Goal: Task Accomplishment & Management: Manage account settings

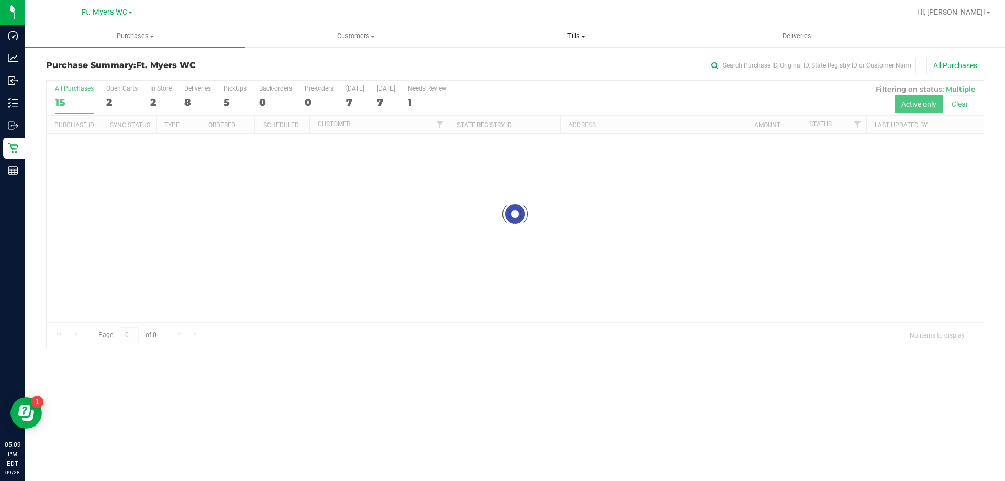
click at [607, 37] on span "Tills" at bounding box center [575, 35] width 219 height 9
click at [547, 57] on li "Manage tills" at bounding box center [576, 63] width 220 height 13
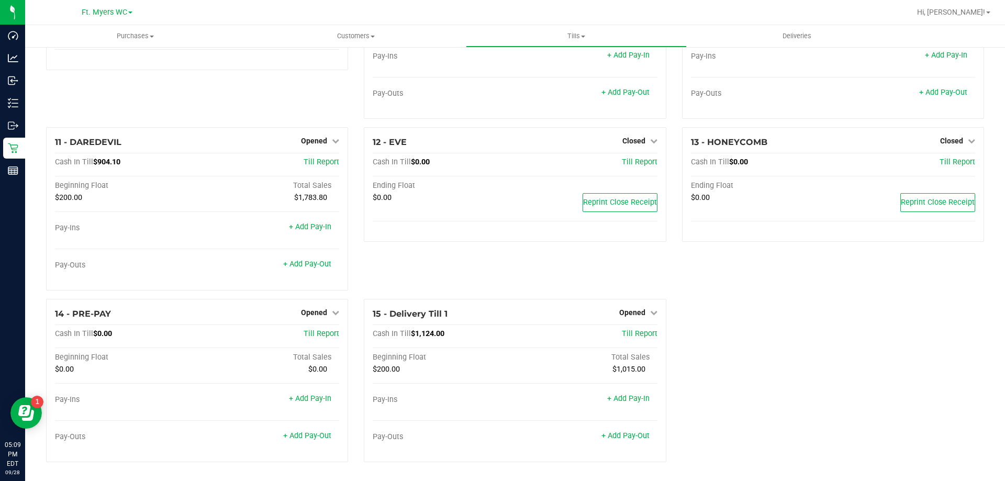
drag, startPoint x: 673, startPoint y: 346, endPoint x: 687, endPoint y: 427, distance: 82.3
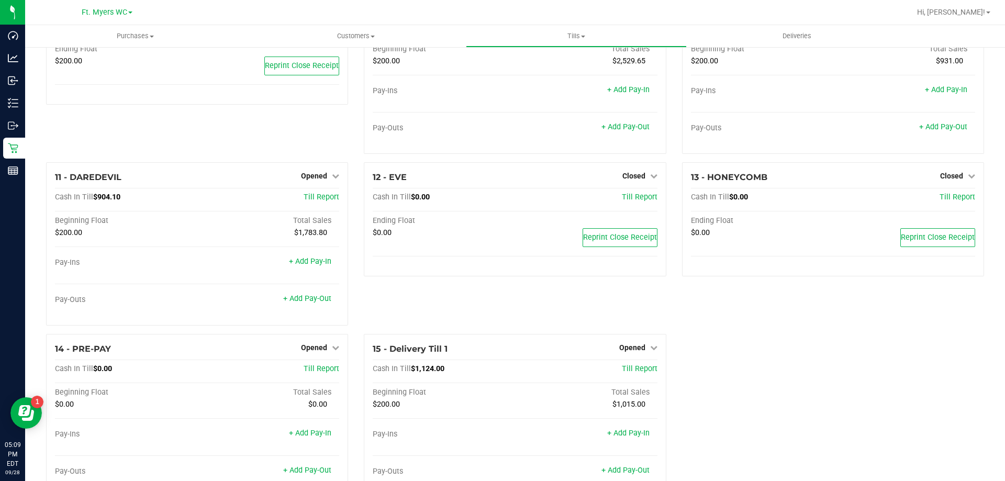
click at [718, 338] on div "1 - Vault - [GEOGRAPHIC_DATA][PERSON_NAME] Count Vault Cash In Vault: $10,731.6…" at bounding box center [515, 74] width 954 height 864
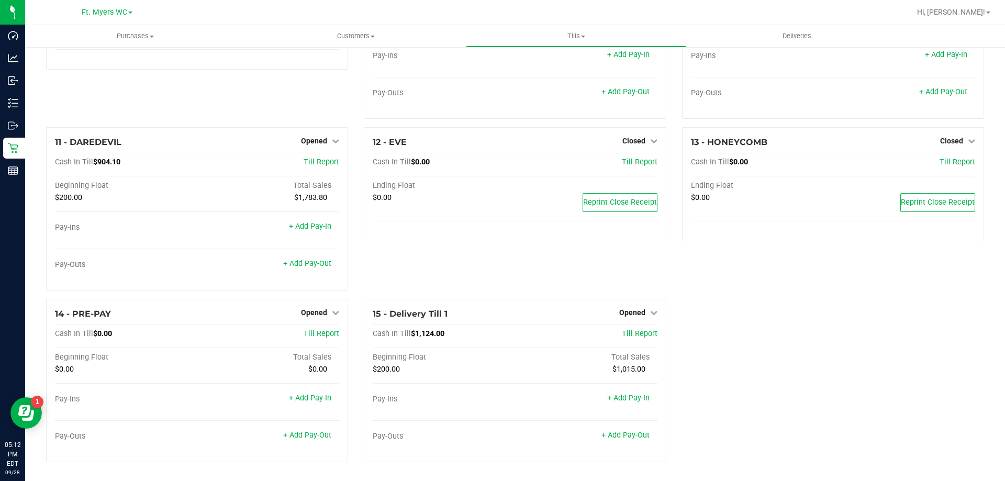
click at [723, 329] on div "1 - Vault - [GEOGRAPHIC_DATA][PERSON_NAME] Count Vault Cash In Vault: $10,731.6…" at bounding box center [515, 39] width 954 height 864
click at [586, 31] on span "Tills" at bounding box center [575, 35] width 219 height 9
click at [516, 62] on span "Manage tills" at bounding box center [501, 63] width 71 height 9
click at [635, 310] on span "Opened" at bounding box center [632, 312] width 26 height 8
click at [628, 333] on link "Close Till" at bounding box center [633, 334] width 28 height 8
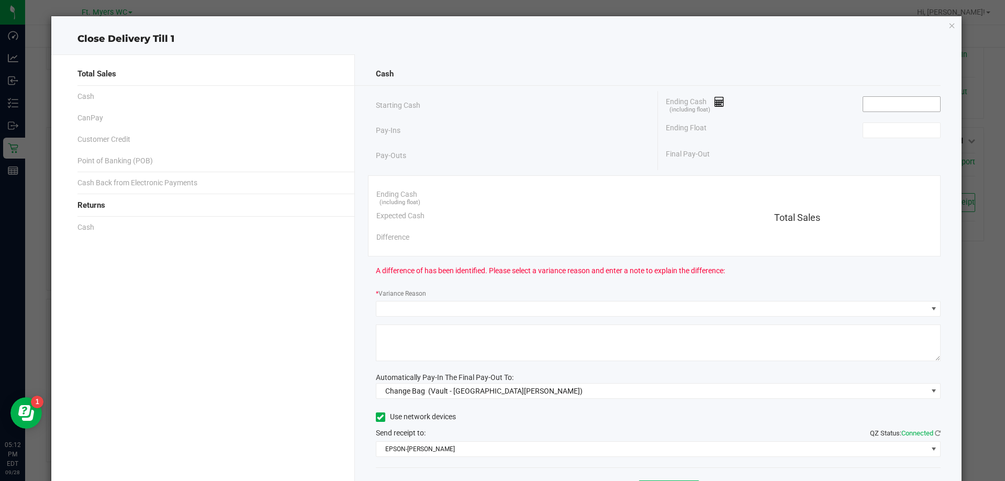
click at [880, 100] on input at bounding box center [901, 104] width 77 height 15
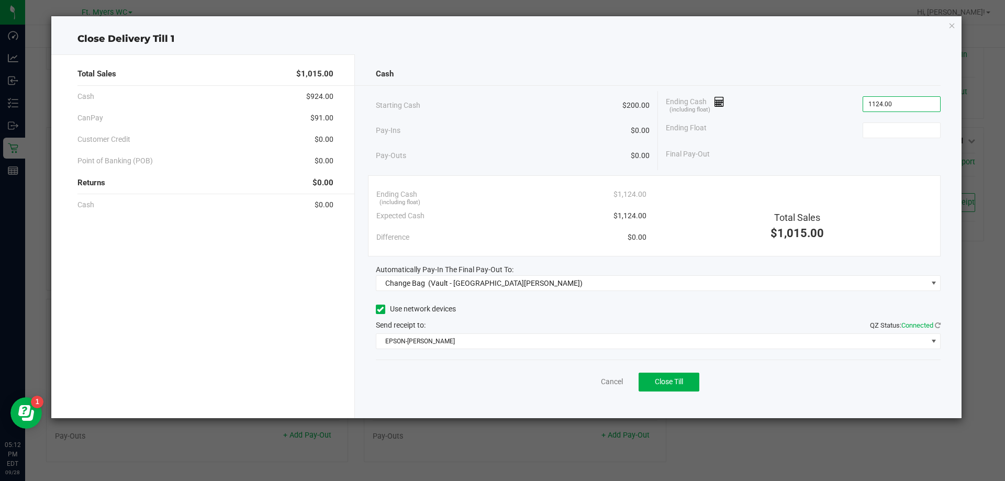
type input "$1,124.00"
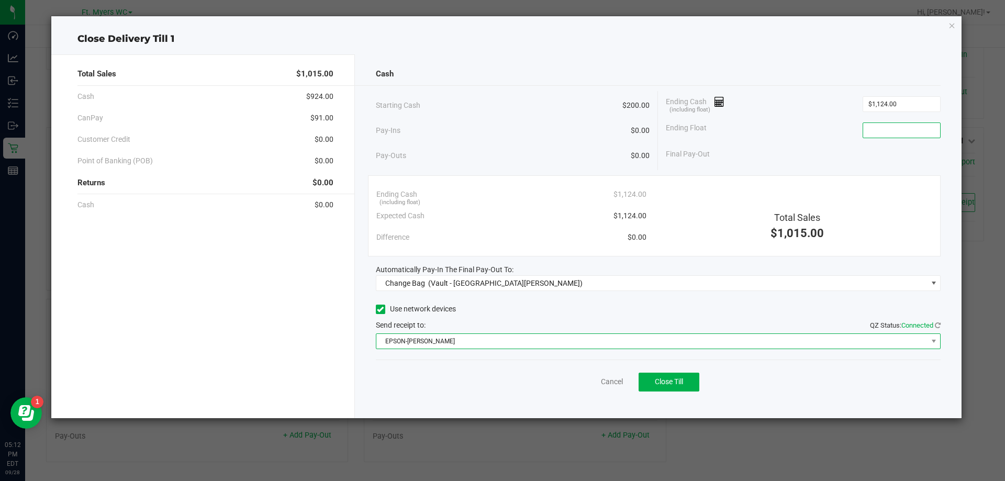
click at [502, 345] on span "EPSON-[PERSON_NAME]" at bounding box center [651, 341] width 551 height 15
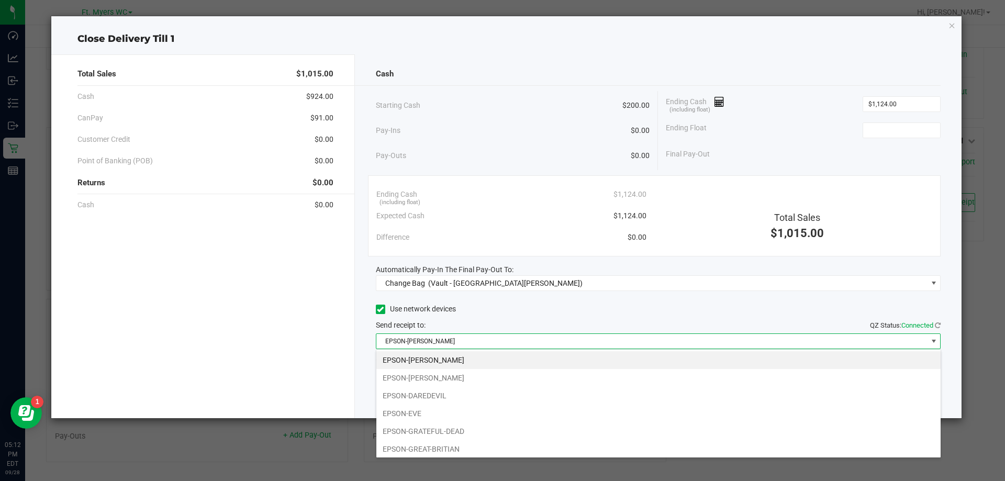
scroll to position [73, 0]
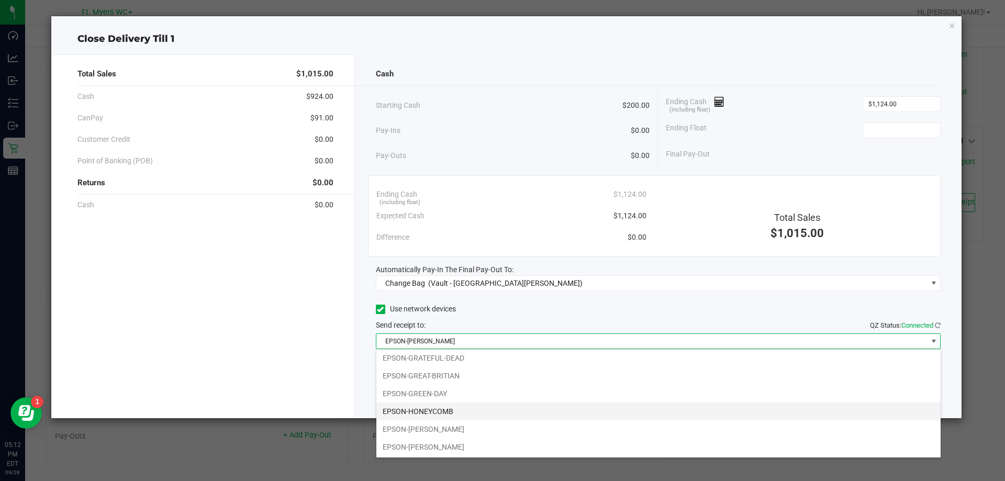
click at [445, 409] on li "EPSON-HONEYCOMB" at bounding box center [658, 412] width 564 height 18
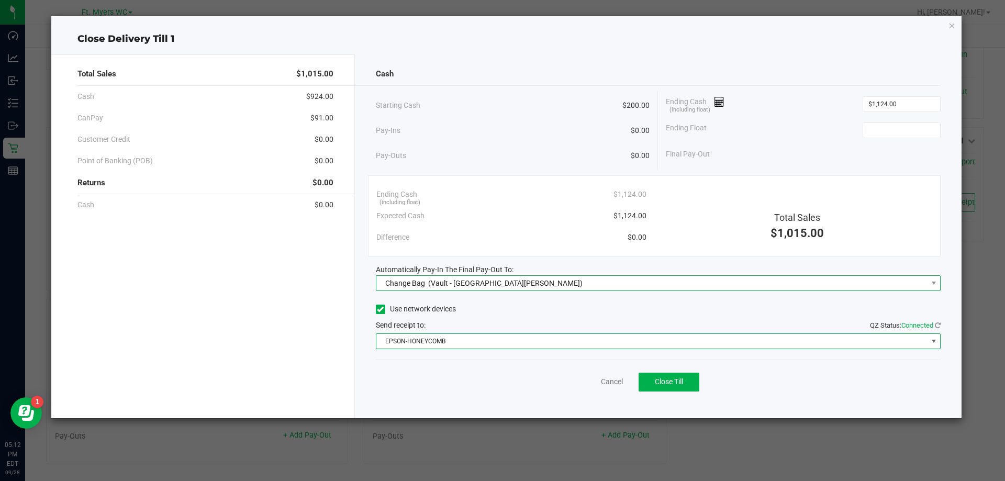
click at [470, 276] on div "Change Bag (Vault - [GEOGRAPHIC_DATA][PERSON_NAME])" at bounding box center [482, 283] width 203 height 19
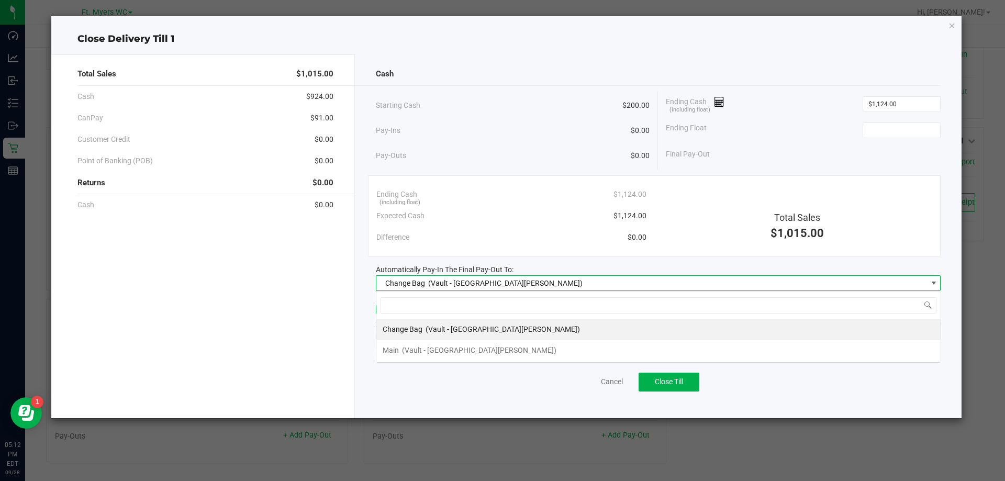
scroll to position [16, 565]
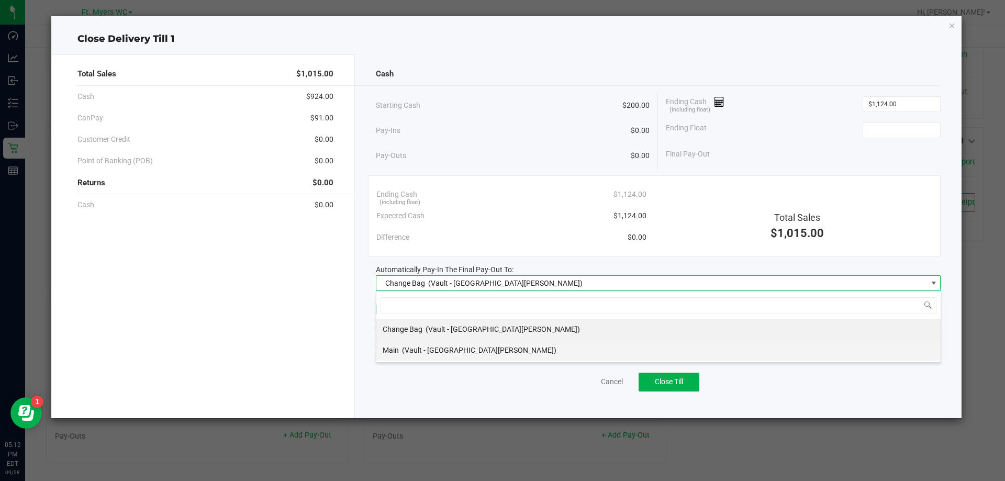
click at [453, 348] on span "(Vault - [GEOGRAPHIC_DATA][PERSON_NAME])" at bounding box center [479, 350] width 154 height 8
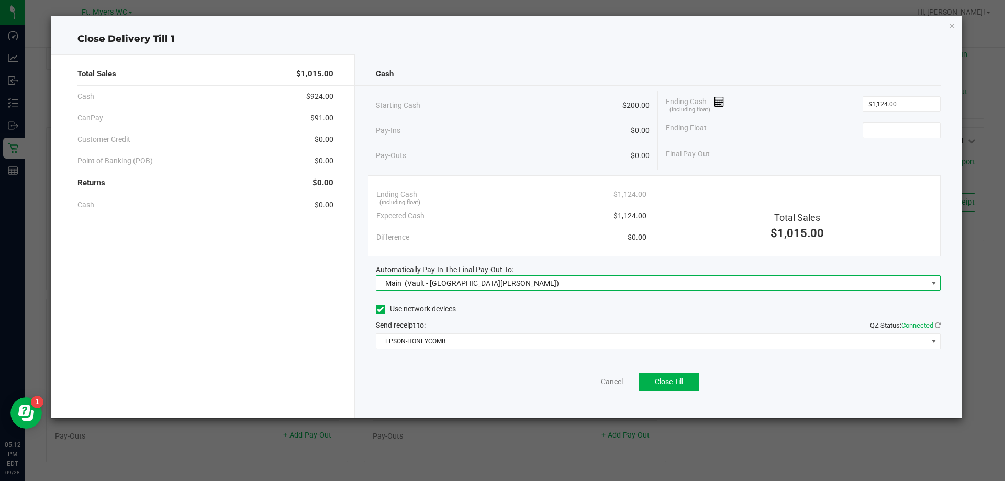
click at [341, 328] on div "Total Sales $1,015.00 Cash $924.00 CanPay $91.00 Customer Credit $0.00 Point of…" at bounding box center [203, 236] width 304 height 364
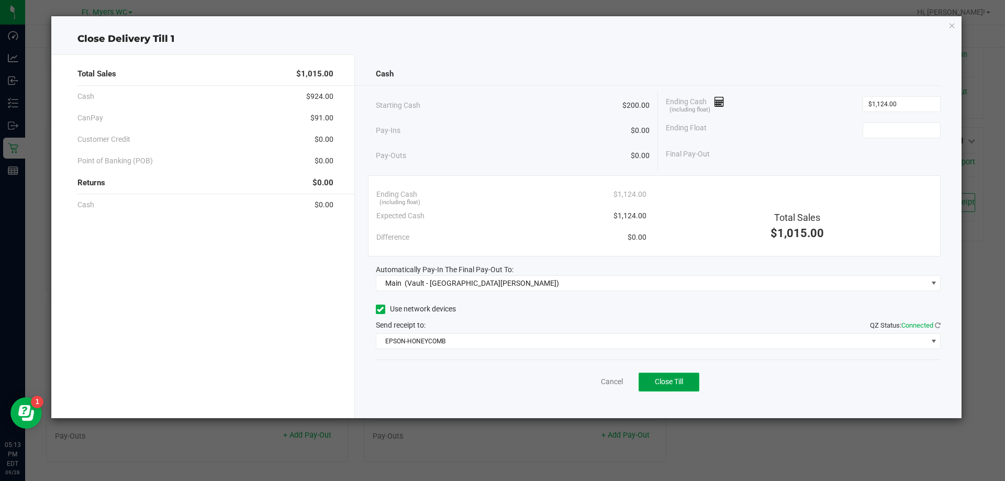
click at [667, 375] on button "Close Till" at bounding box center [669, 382] width 61 height 19
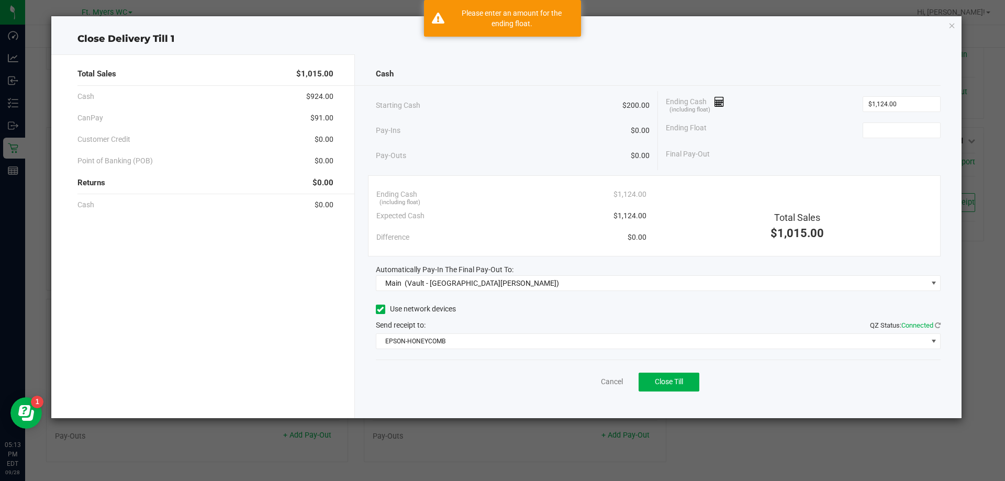
click at [889, 148] on div "Final Pay-Out" at bounding box center [803, 153] width 275 height 21
click at [892, 126] on input at bounding box center [901, 130] width 77 height 15
click at [666, 400] on div "Cash Starting Cash $200.00 Pay-Ins $0.00 Pay-Outs $0.00 Ending Cash (including …" at bounding box center [658, 236] width 607 height 364
type input "$200.00"
click at [669, 388] on button "Close Till" at bounding box center [669, 382] width 61 height 19
